Goal: Information Seeking & Learning: Find specific fact

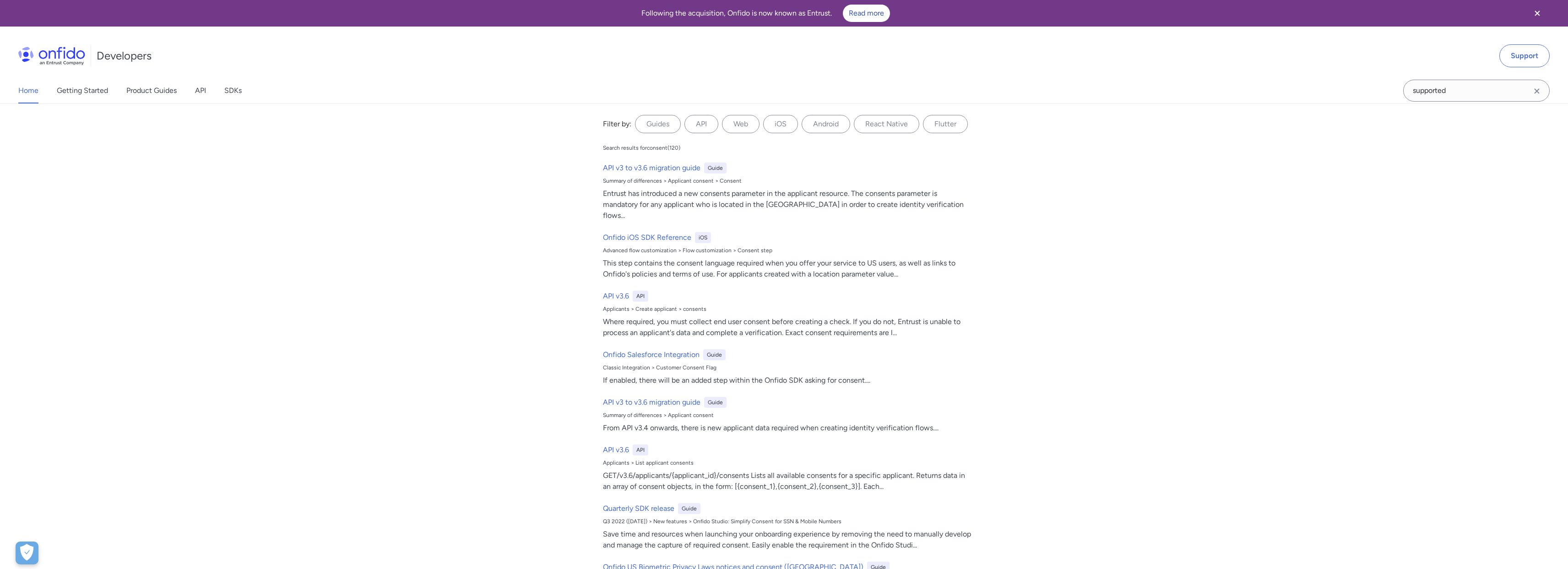
type input "supported"
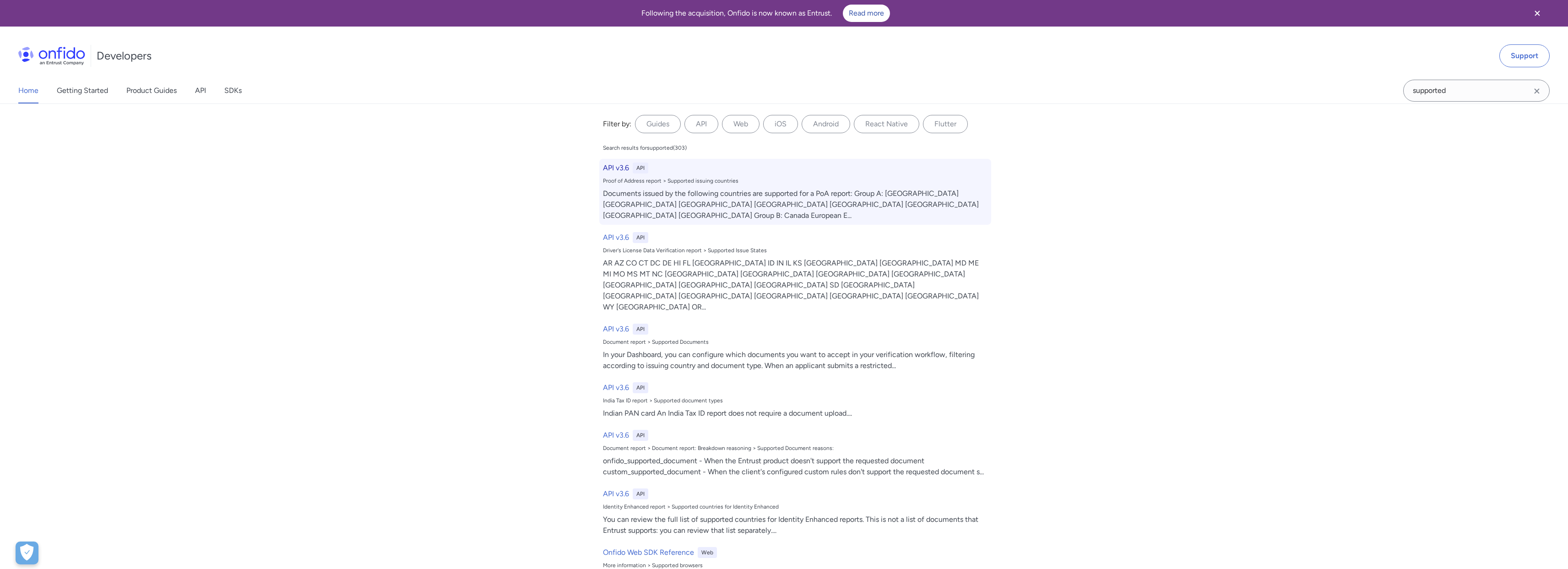
click at [755, 204] on div "Documents issued by the following countries are supported for a PoA report: Gro…" at bounding box center [795, 204] width 385 height 33
select select "http"
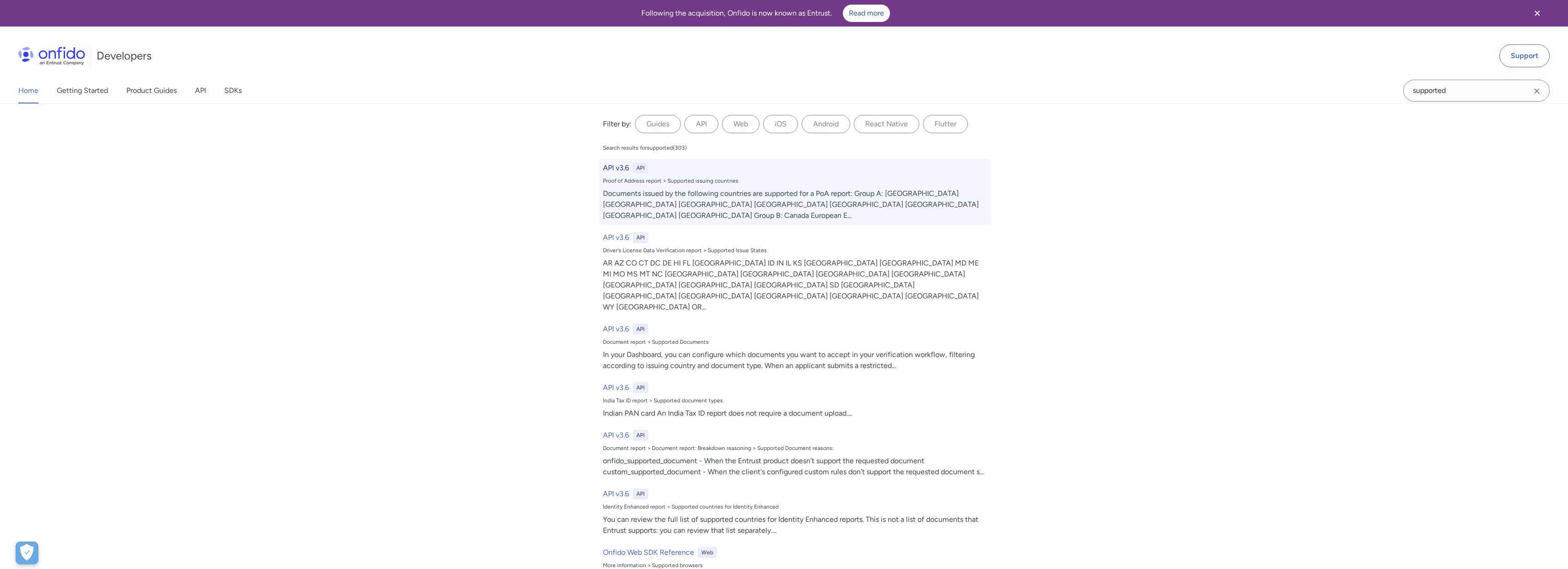
select select "http"
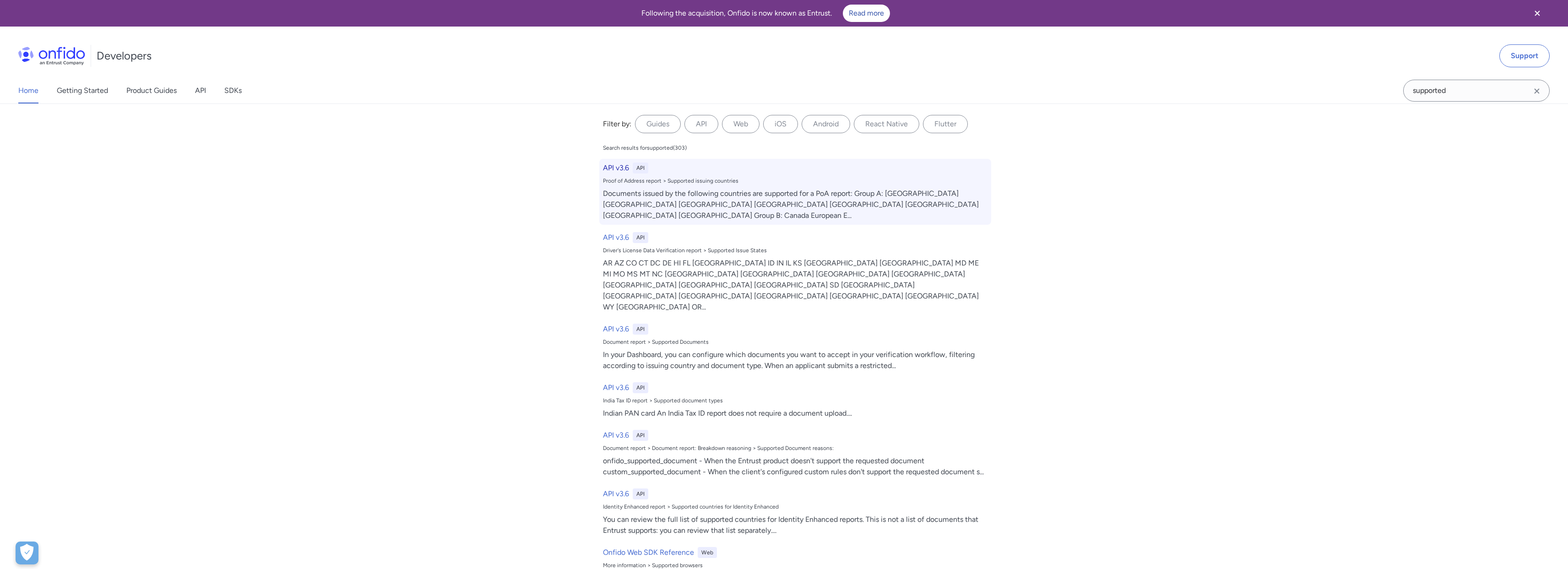
select select "http"
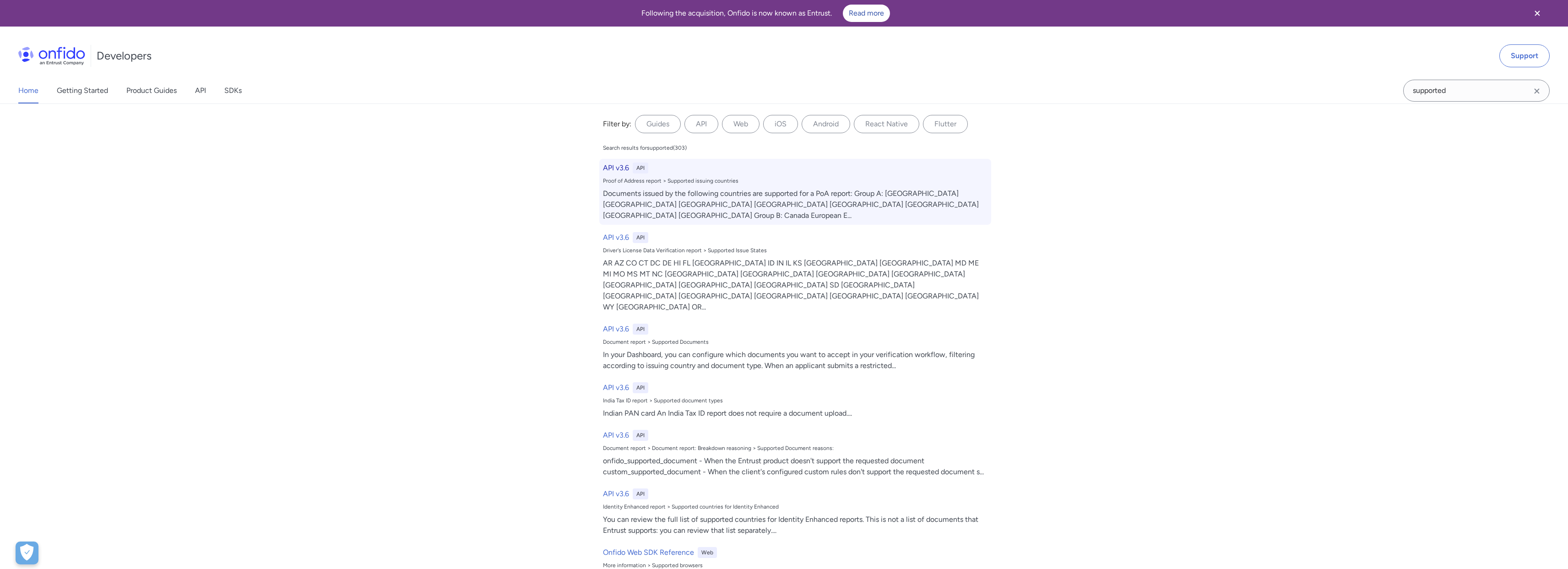
select select "http"
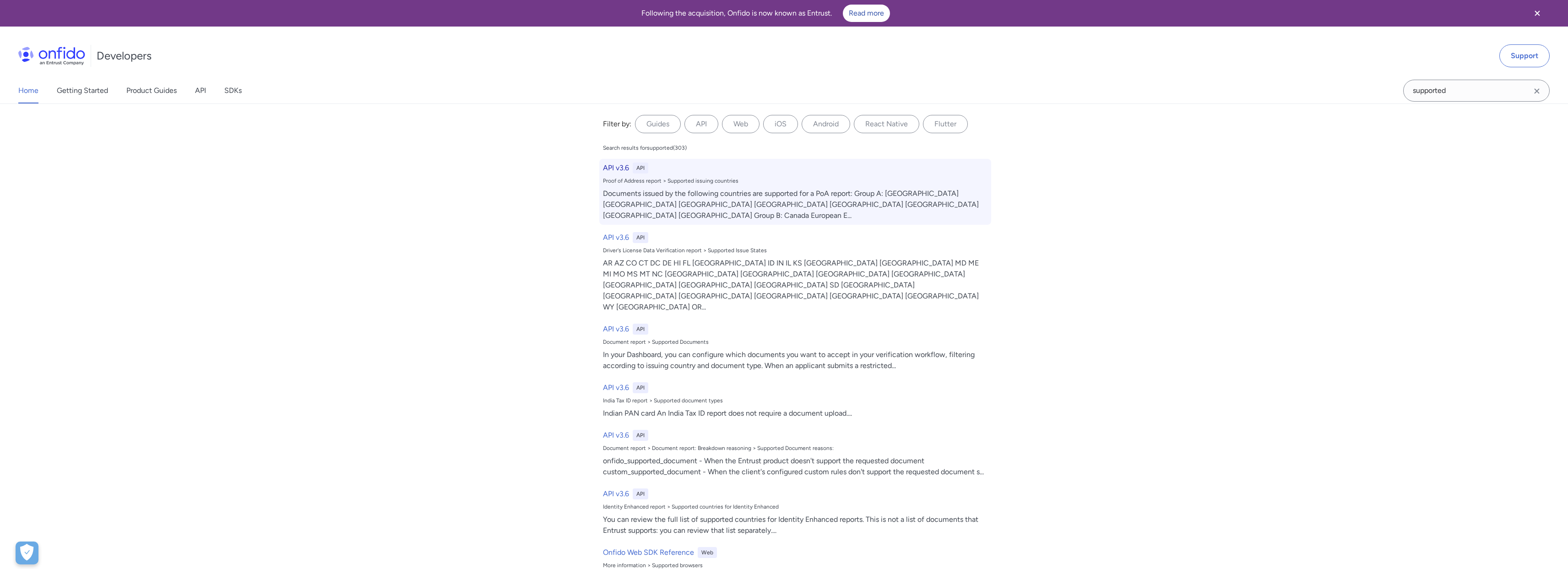
select select "http"
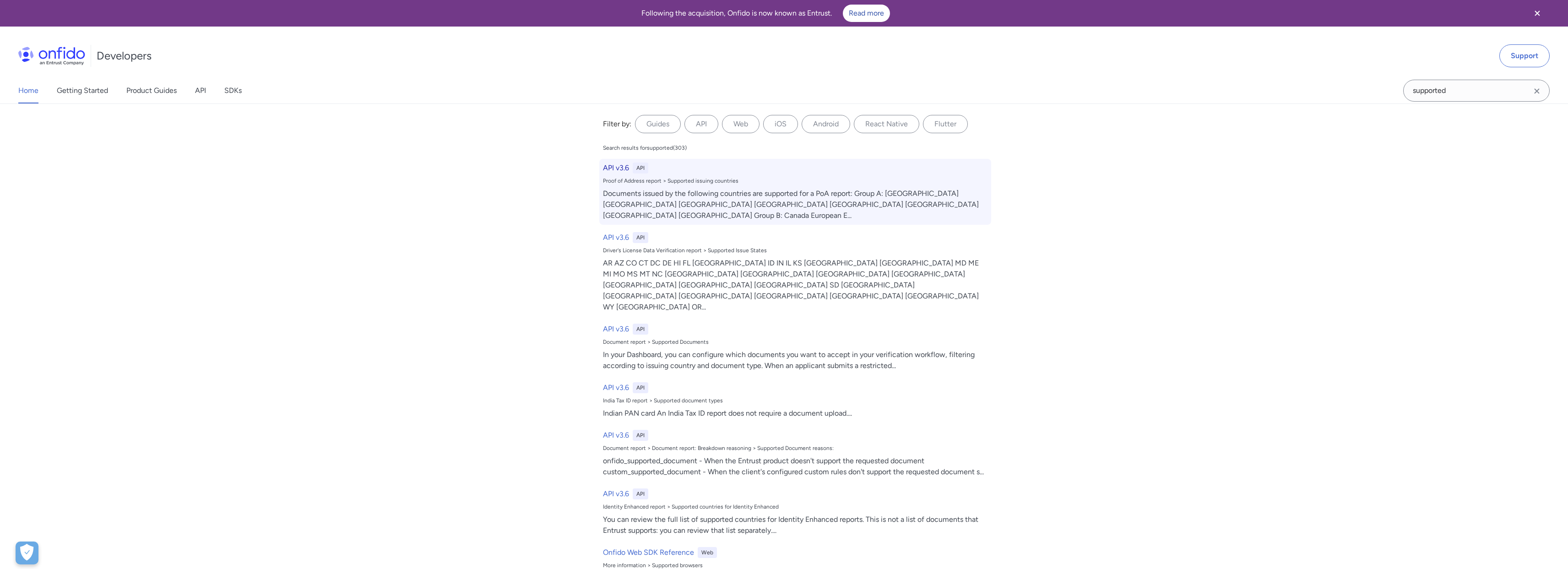
select select "http"
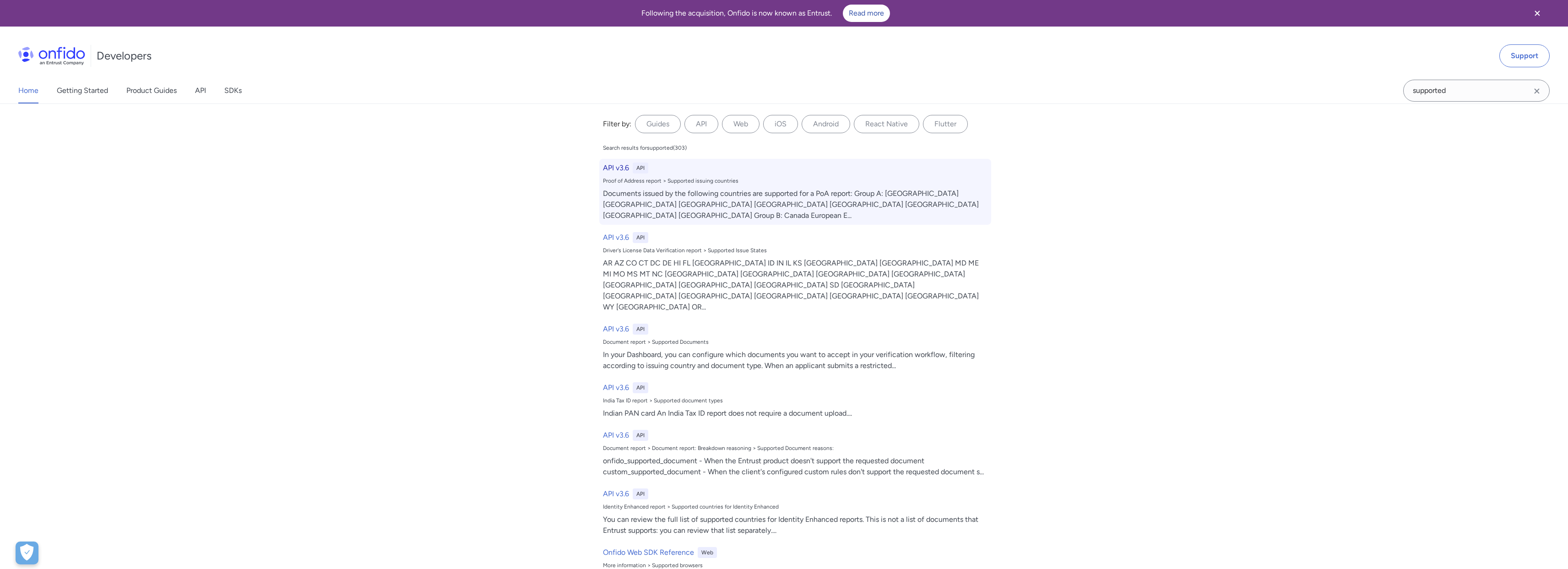
select select "http"
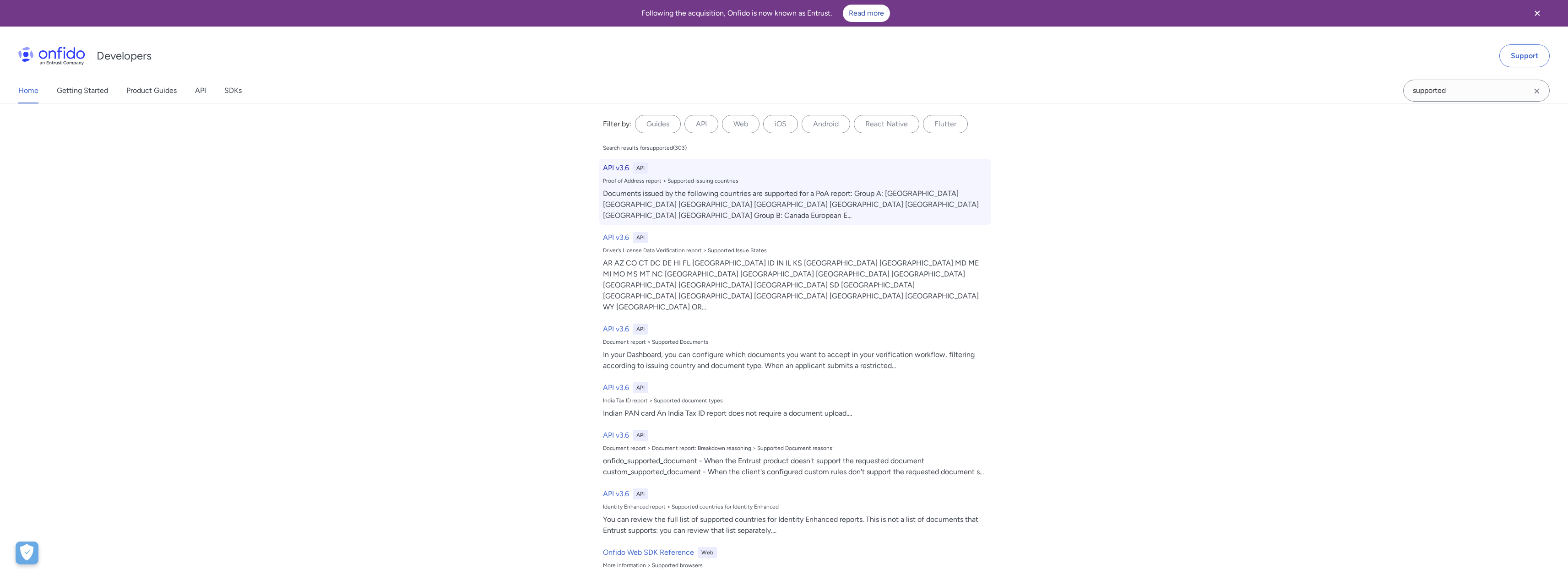
select select "http"
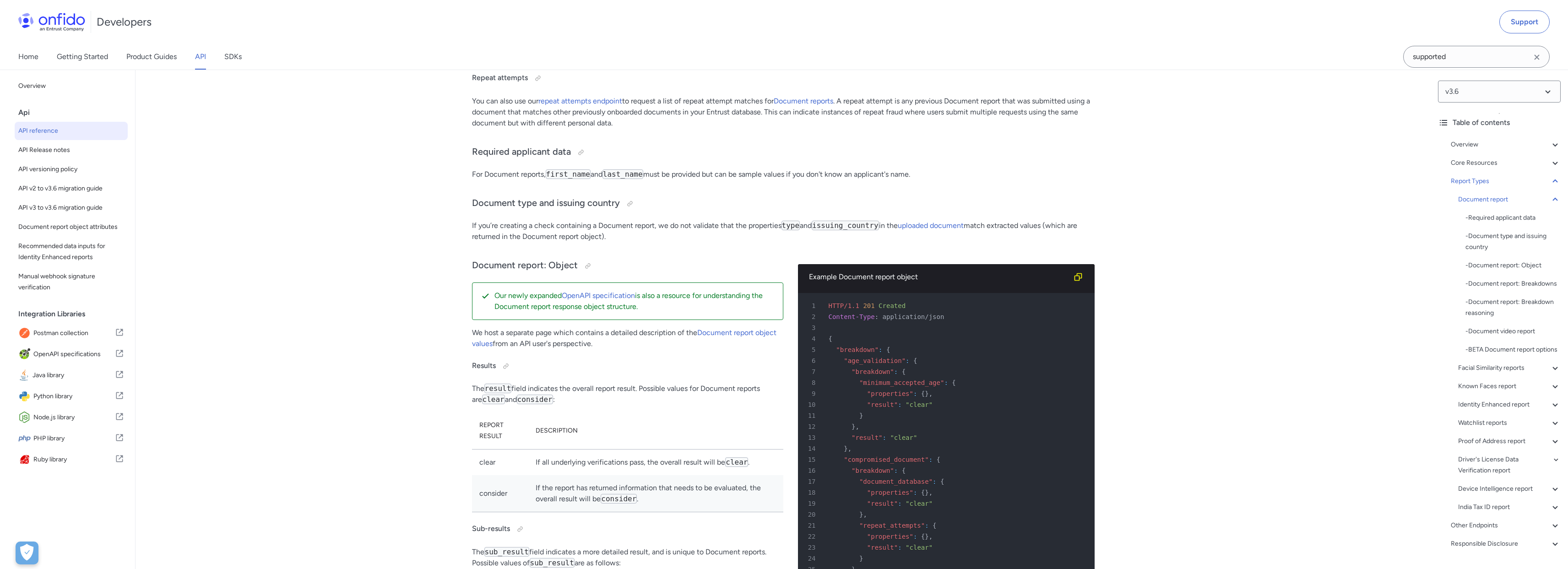
scroll to position [33059, 0]
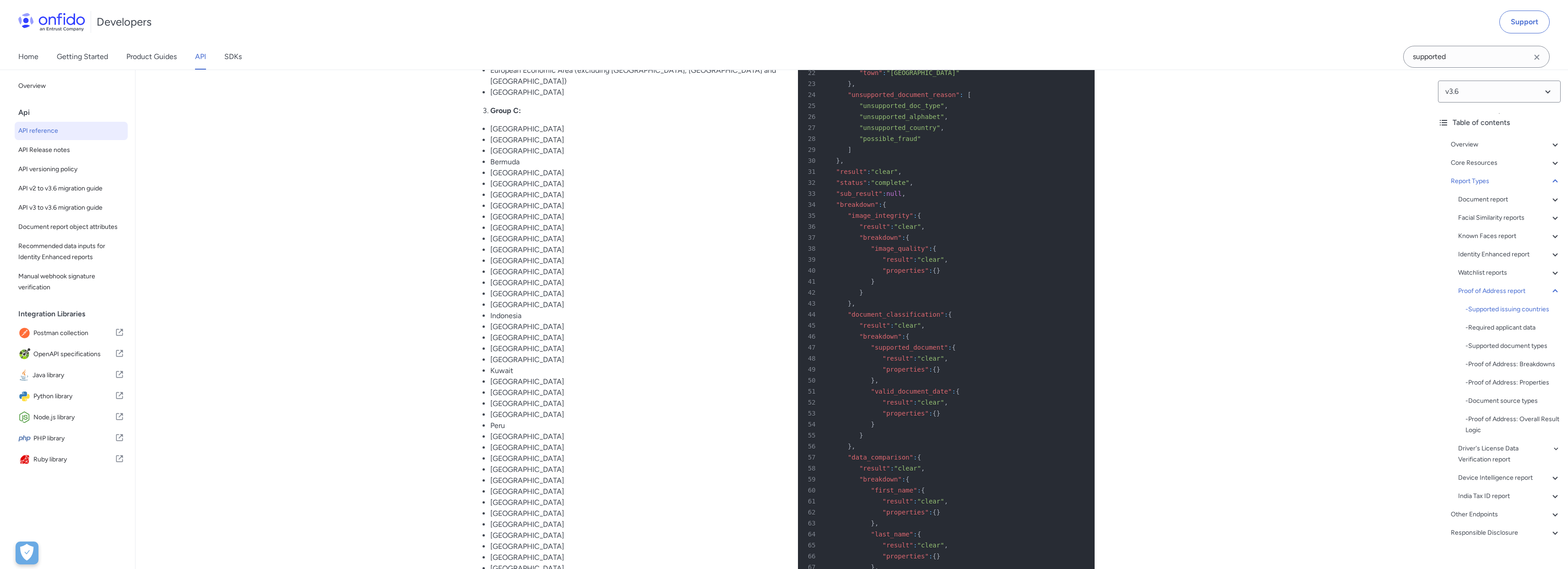
scroll to position [56847, 0]
click at [1467, 53] on input "supported" at bounding box center [1476, 57] width 146 height 22
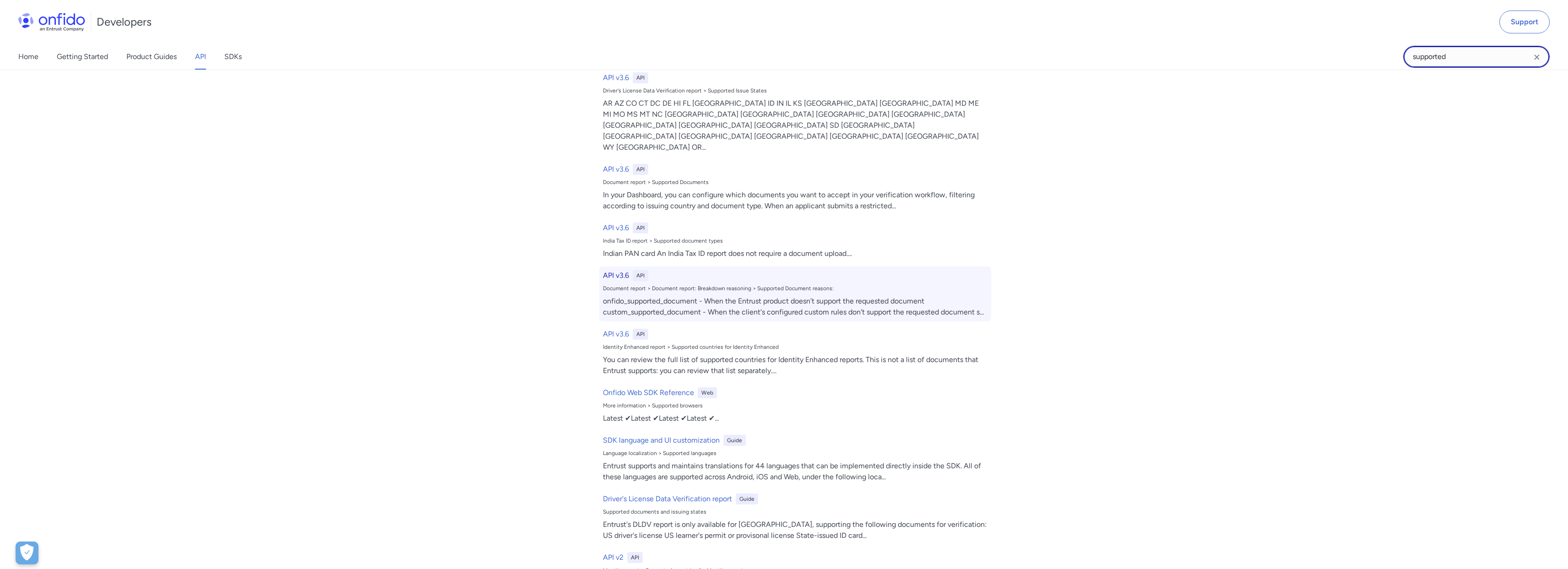
scroll to position [139, 0]
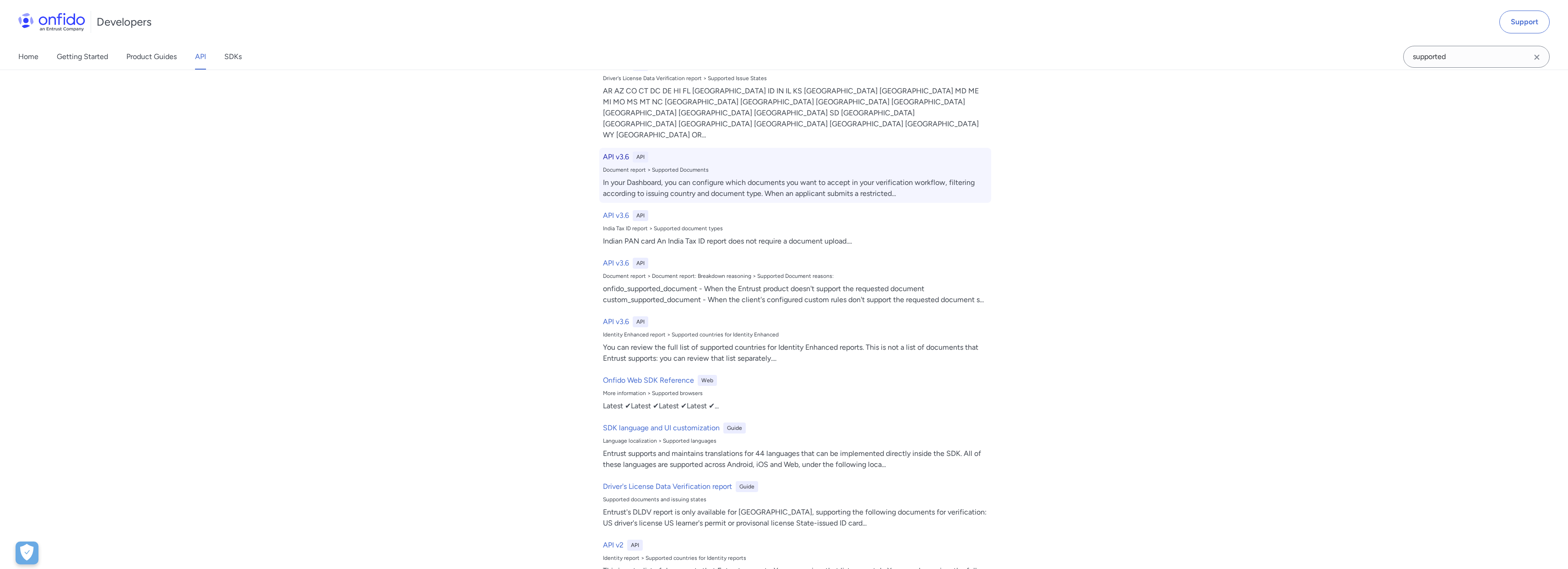
click at [795, 177] on div "In your Dashboard, you can configure which documents you want to accept in your…" at bounding box center [795, 188] width 385 height 22
click at [690, 166] on div "Document report > Supported Documents" at bounding box center [795, 169] width 385 height 7
